Goal: Check status: Check status

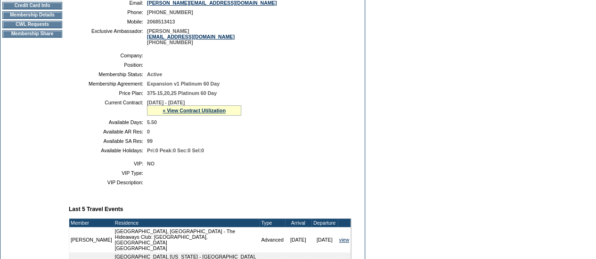
scroll to position [168, 0]
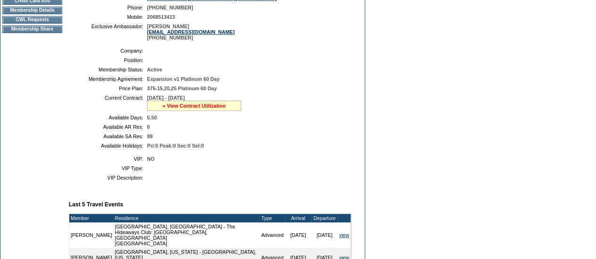
click at [183, 109] on link "» View Contract Utilization" at bounding box center [193, 106] width 63 height 6
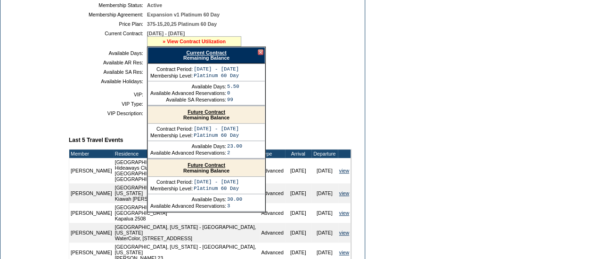
scroll to position [233, 0]
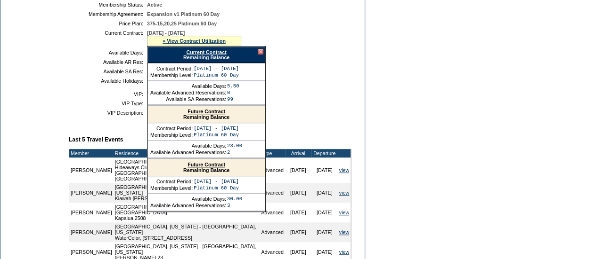
click at [260, 55] on div at bounding box center [261, 52] width 6 height 6
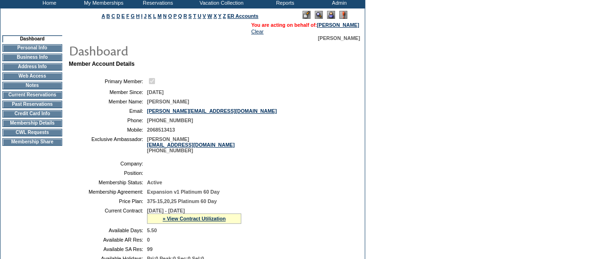
scroll to position [0, 0]
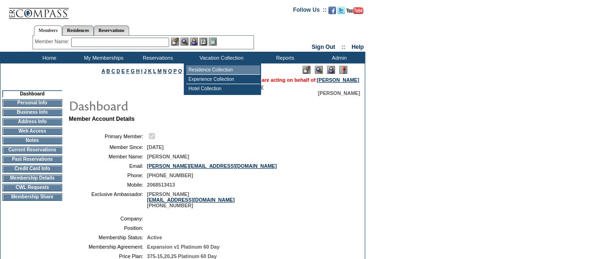
click at [241, 68] on td "Residence Collection" at bounding box center [223, 69] width 74 height 9
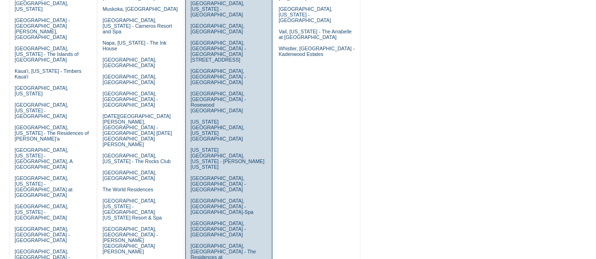
scroll to position [310, 0]
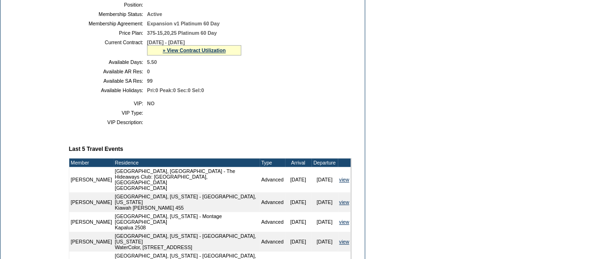
scroll to position [226, 0]
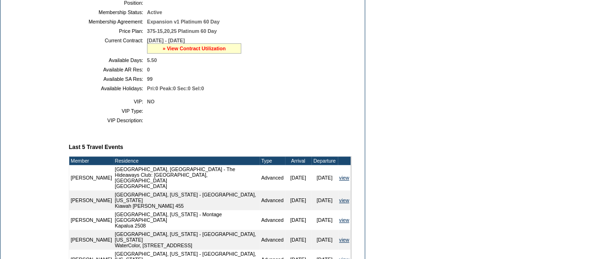
click at [193, 51] on link "» View Contract Utilization" at bounding box center [193, 49] width 63 height 6
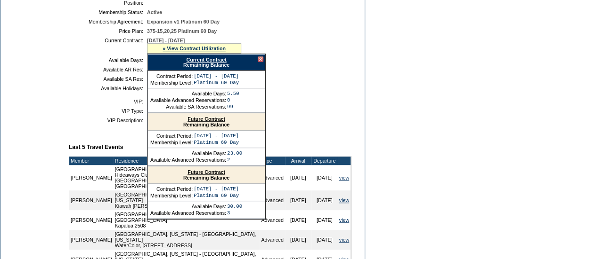
click at [216, 122] on link "Future Contract" at bounding box center [206, 119] width 38 height 6
click at [258, 62] on div at bounding box center [261, 59] width 6 height 6
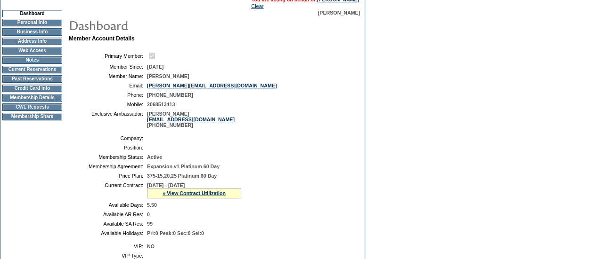
scroll to position [0, 0]
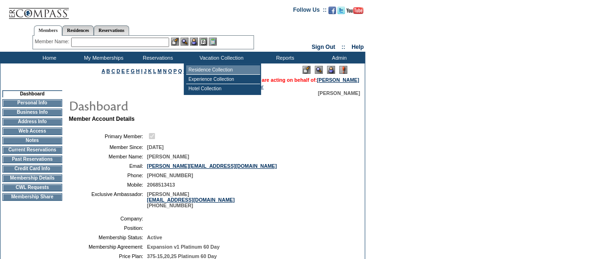
click at [225, 74] on td "Residence Collection" at bounding box center [223, 69] width 74 height 9
